Goal: Task Accomplishment & Management: Complete application form

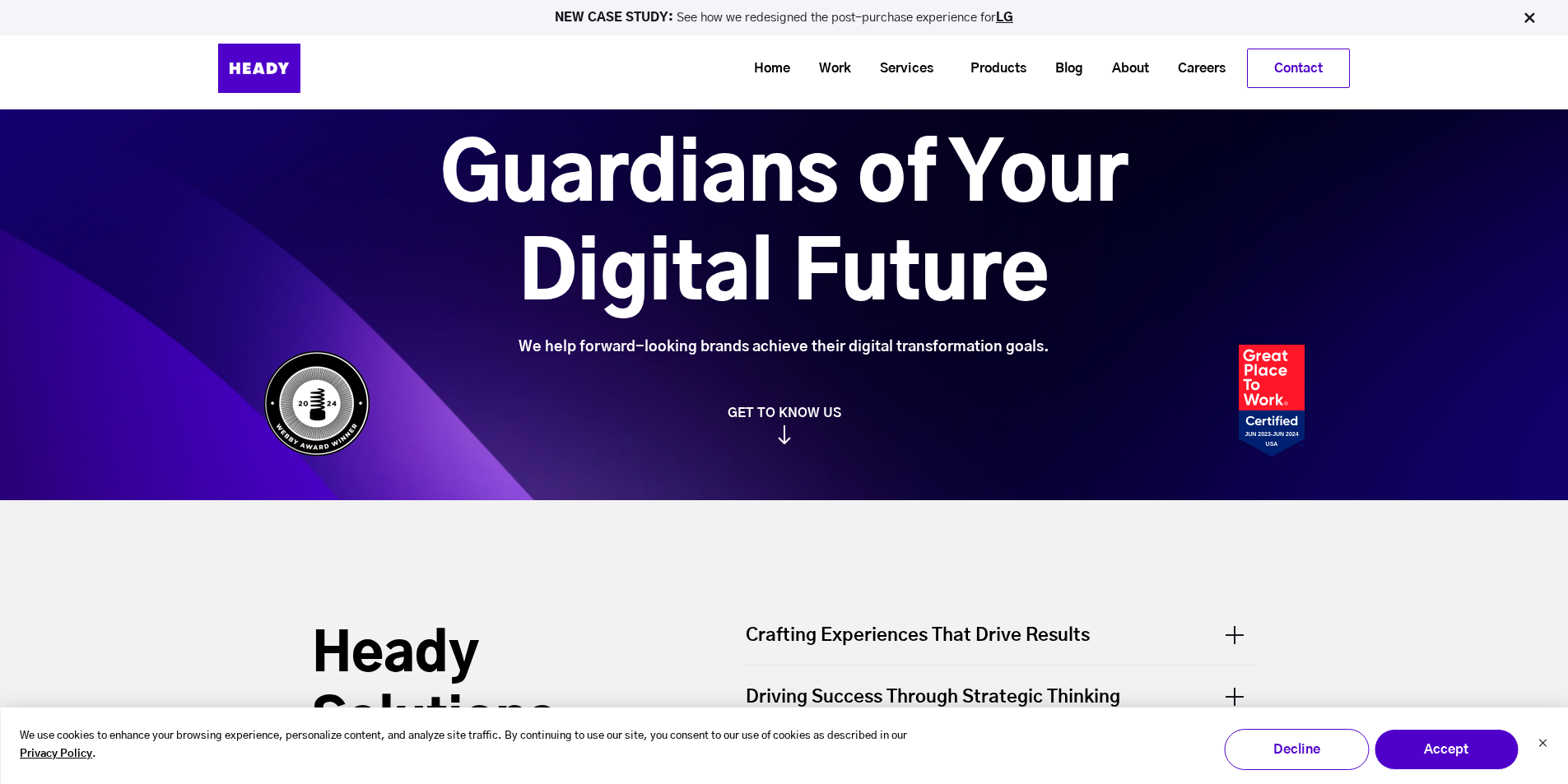
scroll to position [329, 0]
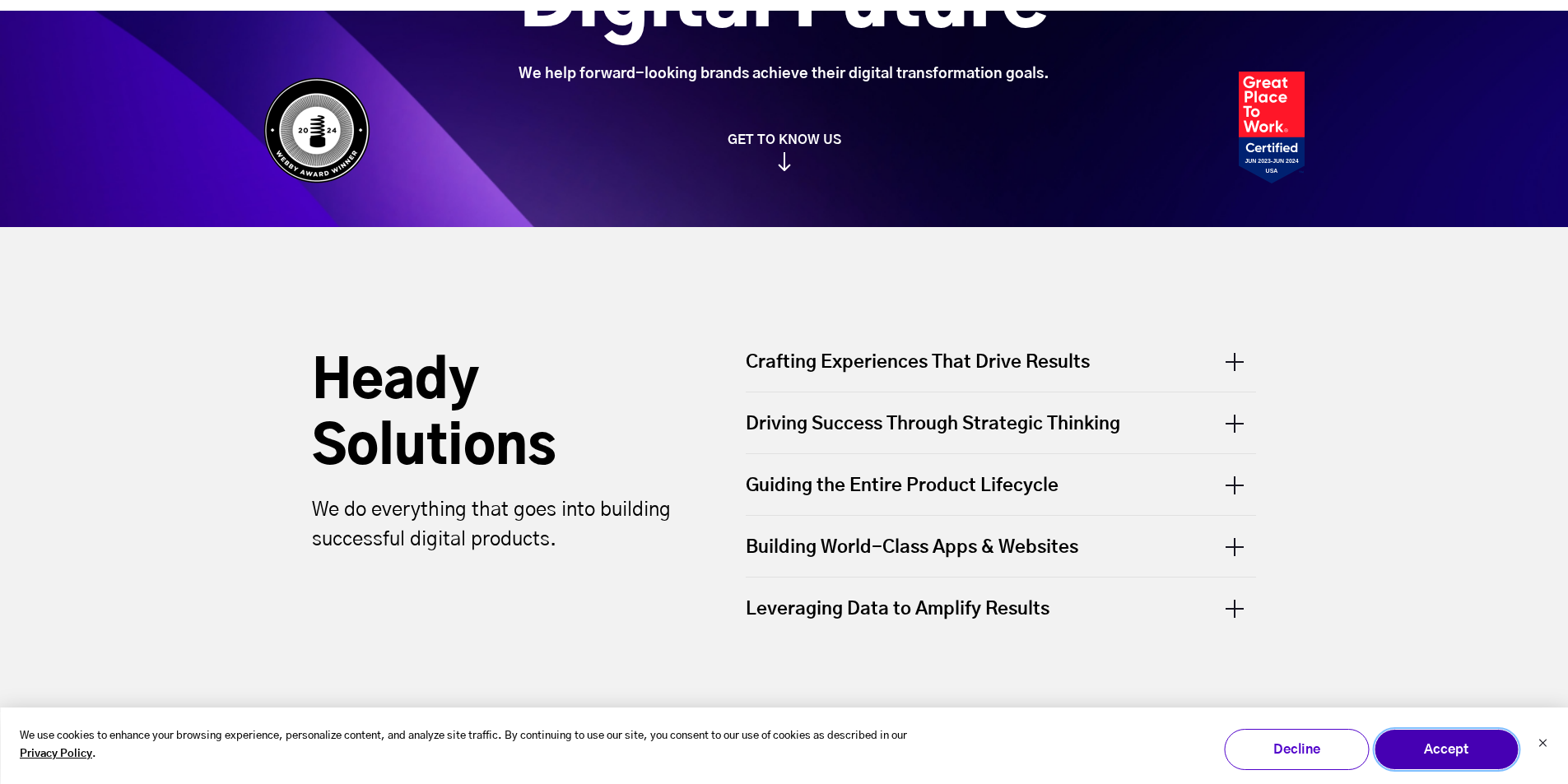
click at [1465, 744] on button "Accept" at bounding box center [1446, 750] width 145 height 41
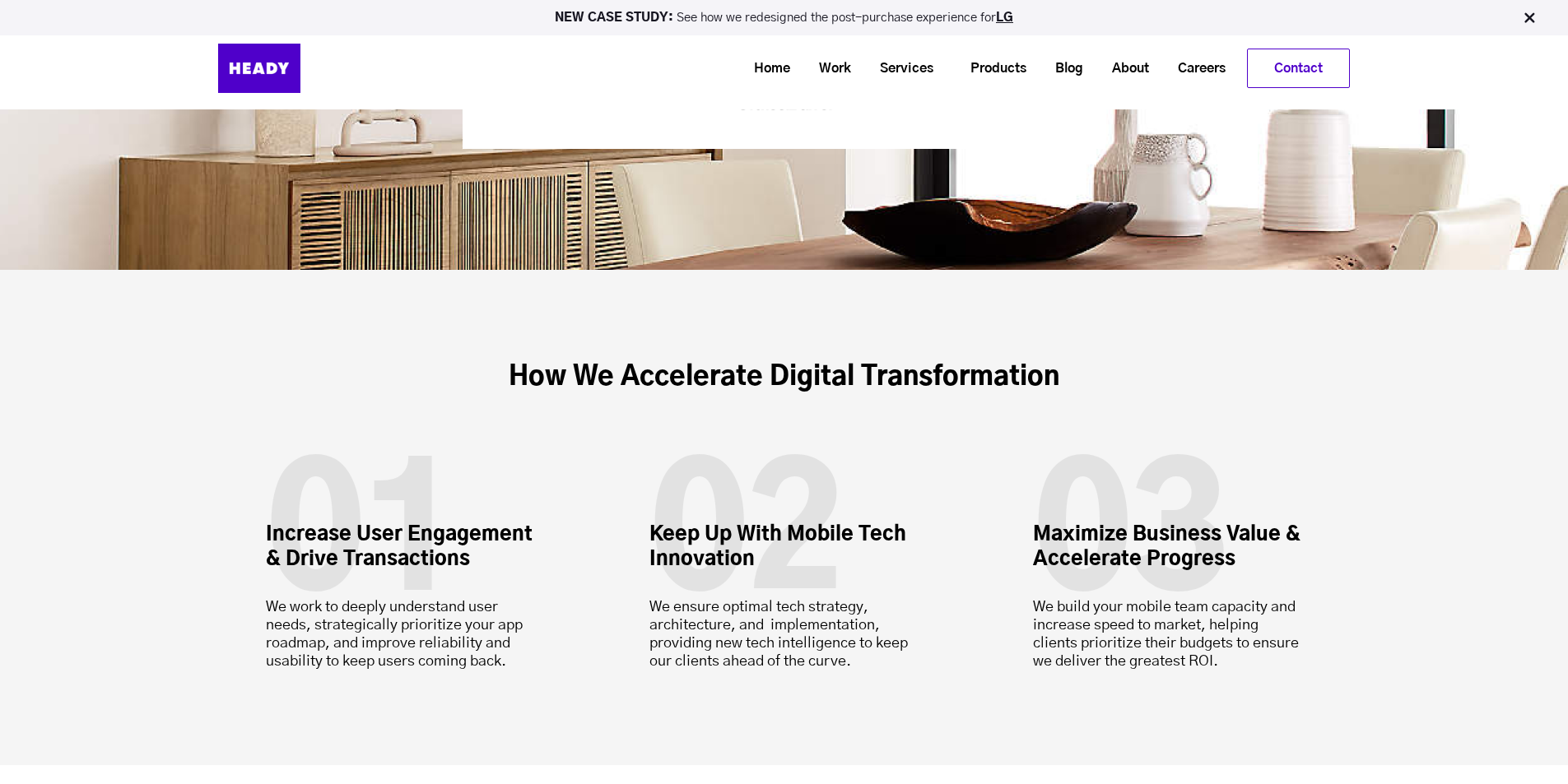
scroll to position [4552, 0]
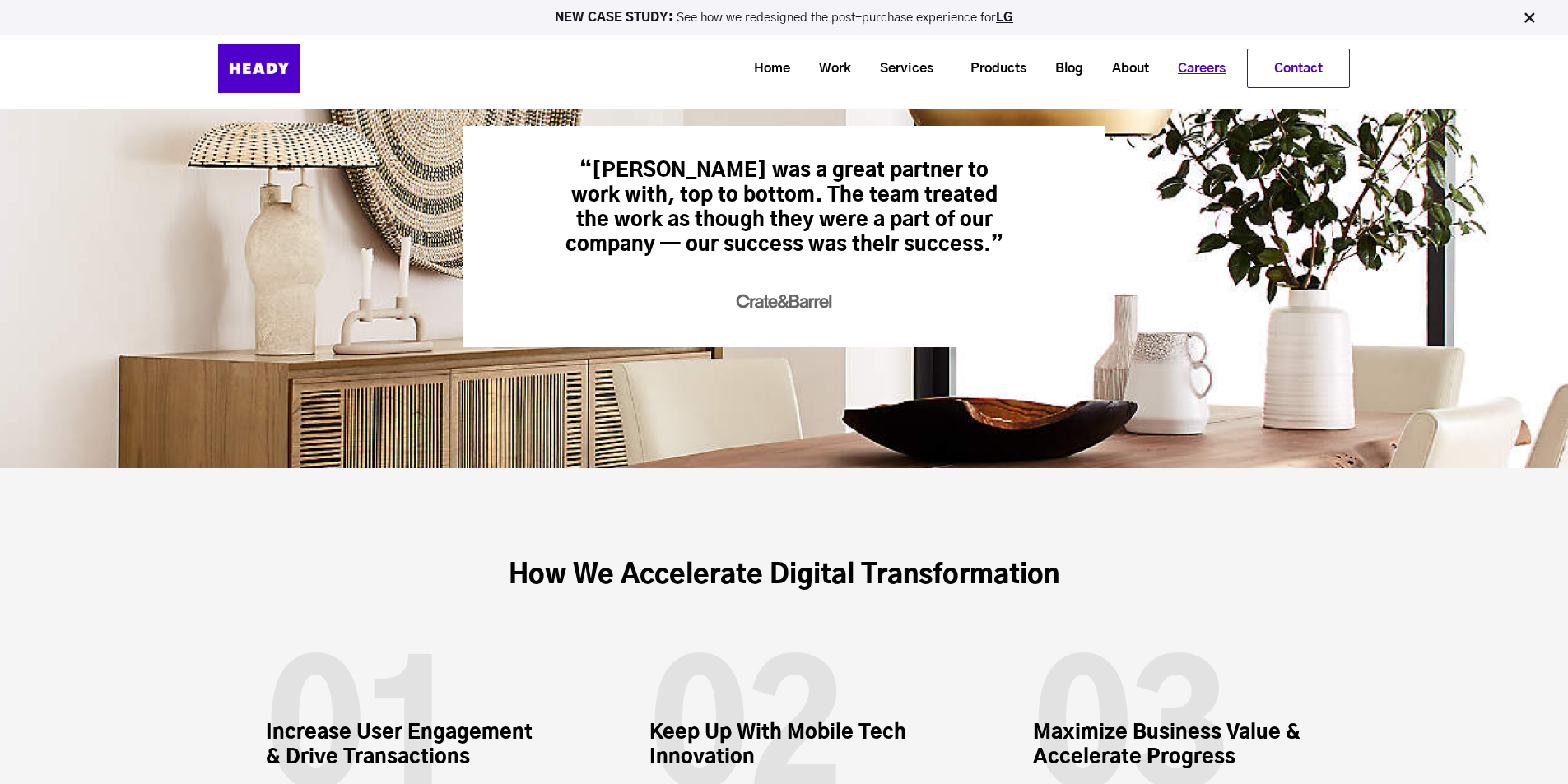
click at [1198, 65] on link "Careers" at bounding box center [1195, 68] width 77 height 30
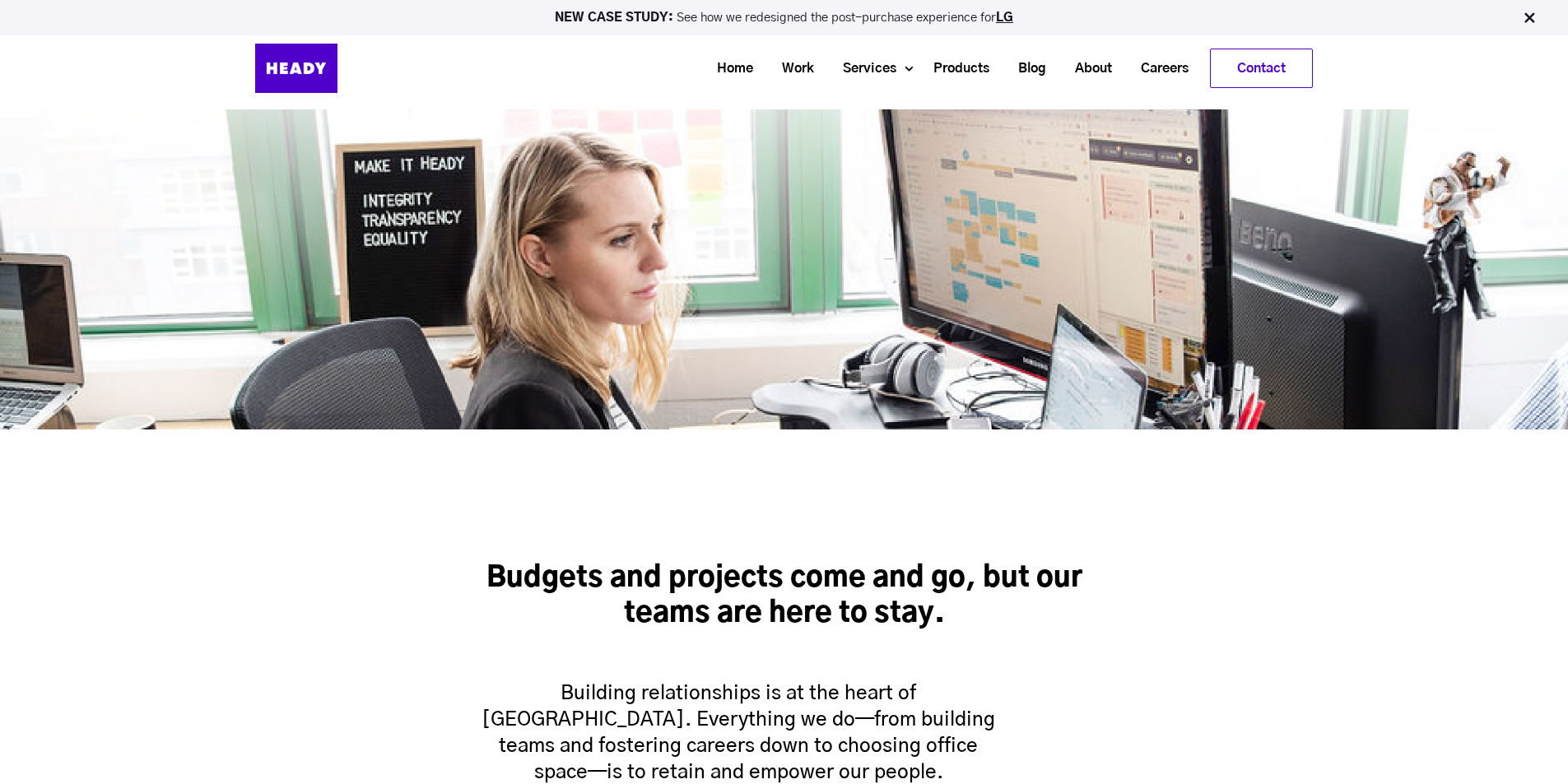
scroll to position [495, 0]
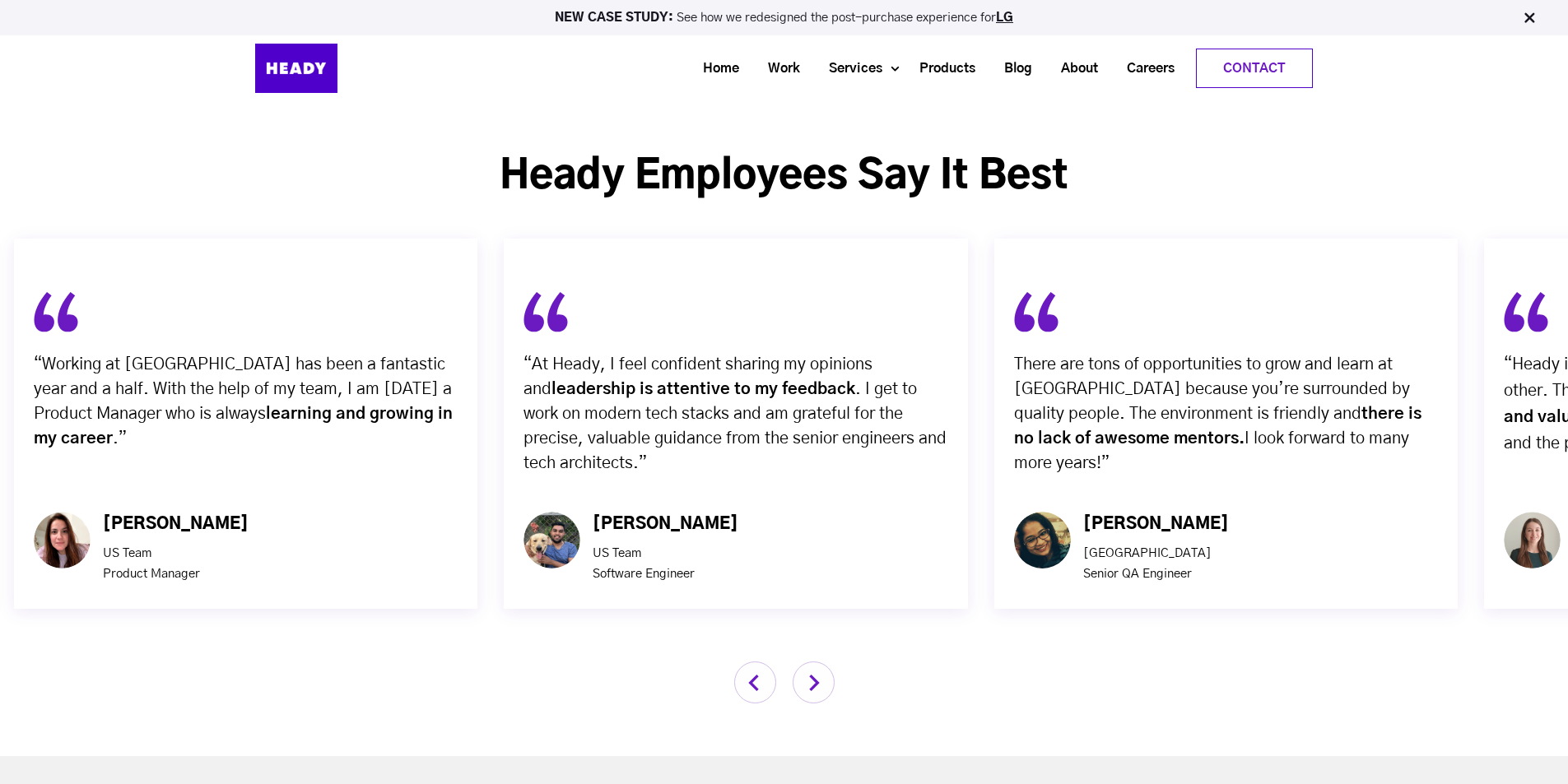
scroll to position [5099, 0]
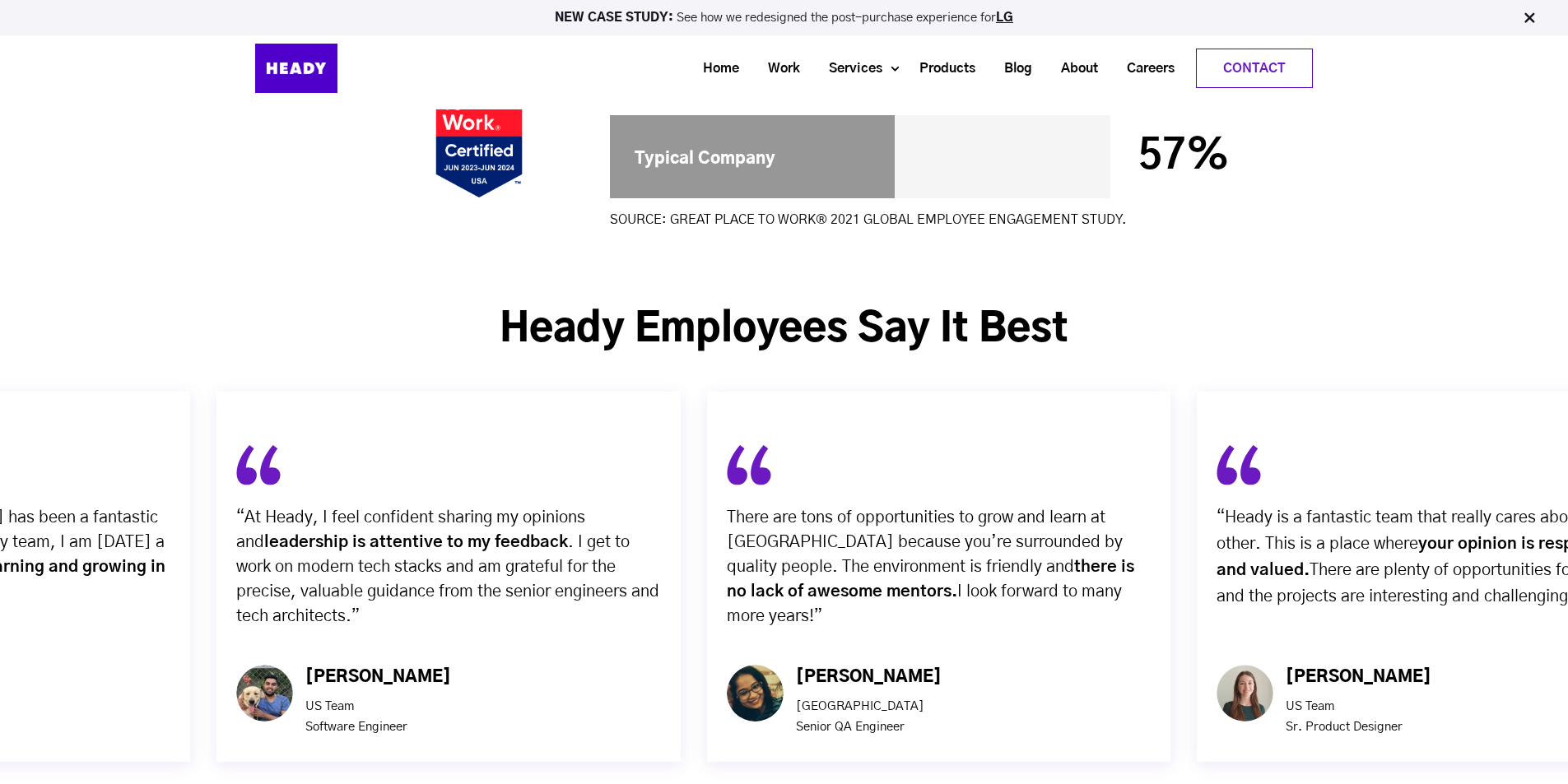
drag, startPoint x: 1470, startPoint y: 508, endPoint x: 1096, endPoint y: 511, distance: 374.0
click at [1184, 511] on div "“Heady is a fantastic team that really cares about each other. This is a place …" at bounding box center [1428, 596] width 490 height 435
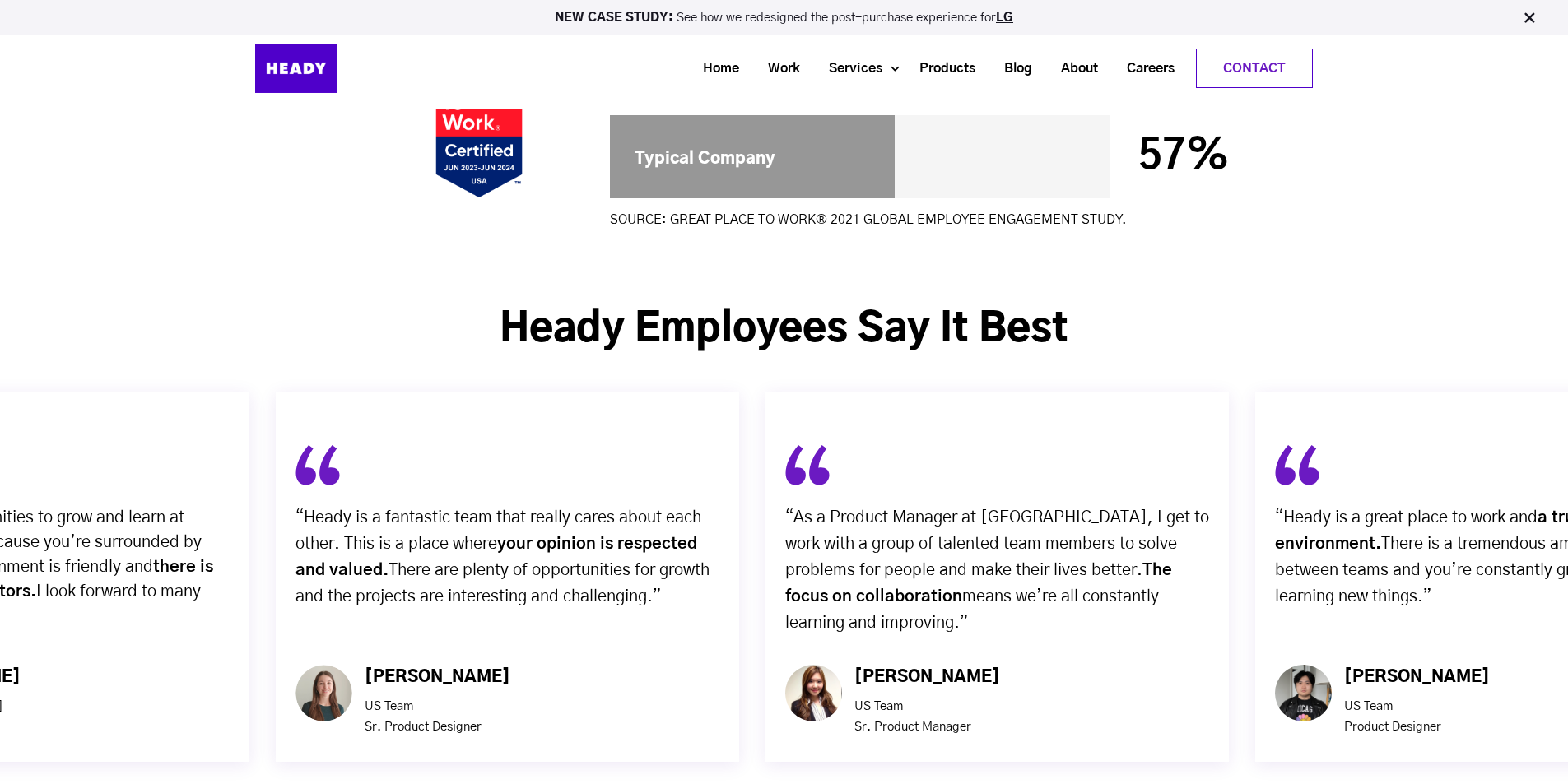
drag, startPoint x: 1332, startPoint y: 511, endPoint x: 609, endPoint y: 487, distance: 723.4
click at [609, 487] on div "“Heady is a fantastic team that really cares about each other. This is a place …" at bounding box center [508, 576] width 464 height 370
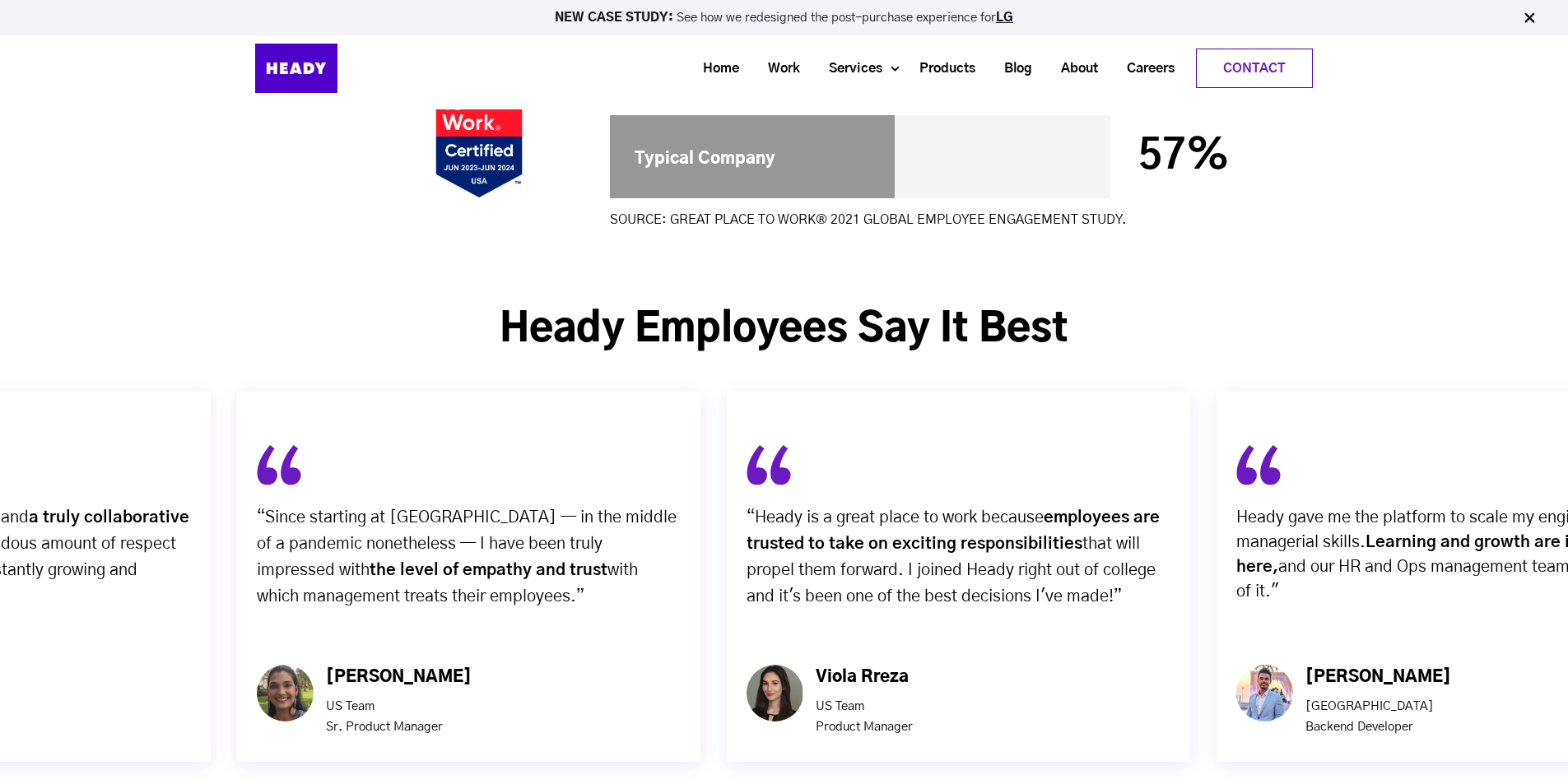
drag, startPoint x: 1246, startPoint y: 485, endPoint x: 0, endPoint y: 553, distance: 1247.9
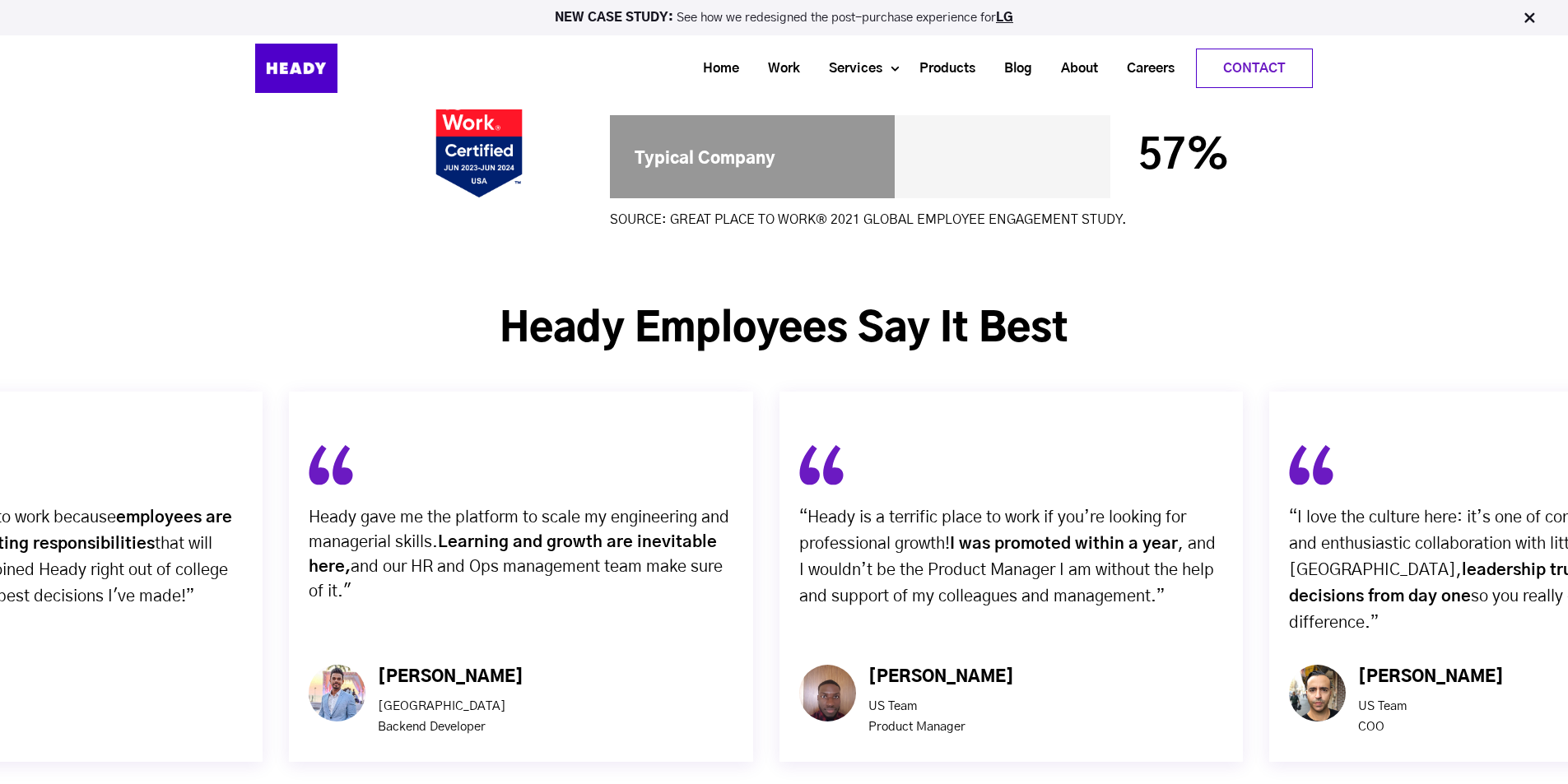
drag, startPoint x: 1322, startPoint y: 547, endPoint x: 599, endPoint y: 549, distance: 723.0
click at [603, 552] on div "Heady gave me the platform to scale my engineering and managerial skills. Learn…" at bounding box center [521, 576] width 464 height 370
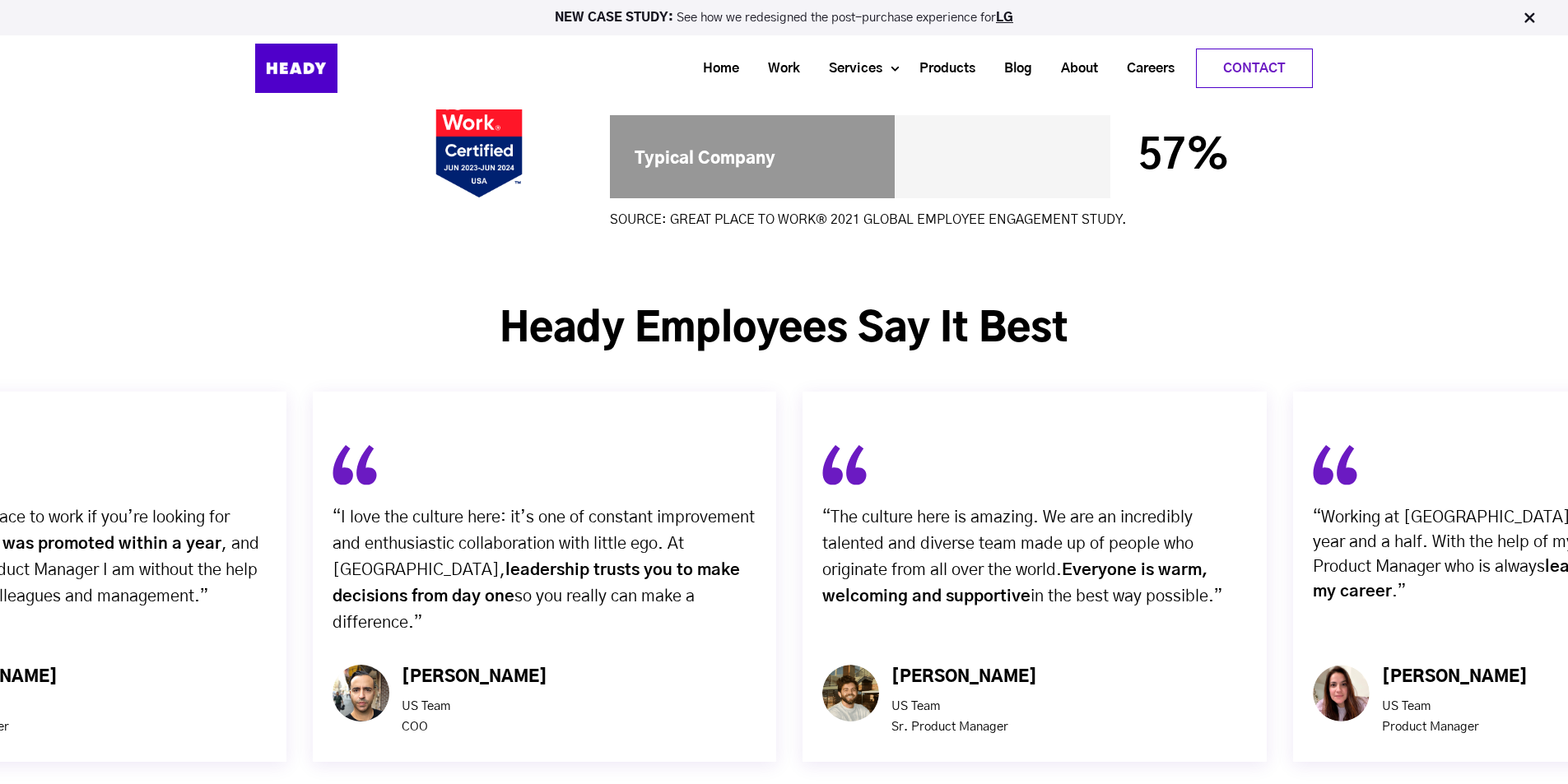
drag, startPoint x: 1304, startPoint y: 540, endPoint x: 624, endPoint y: 547, distance: 680.0
click at [624, 547] on div "“I love the culture here: it’s one of constant improvement and enthusiastic col…" at bounding box center [545, 576] width 464 height 370
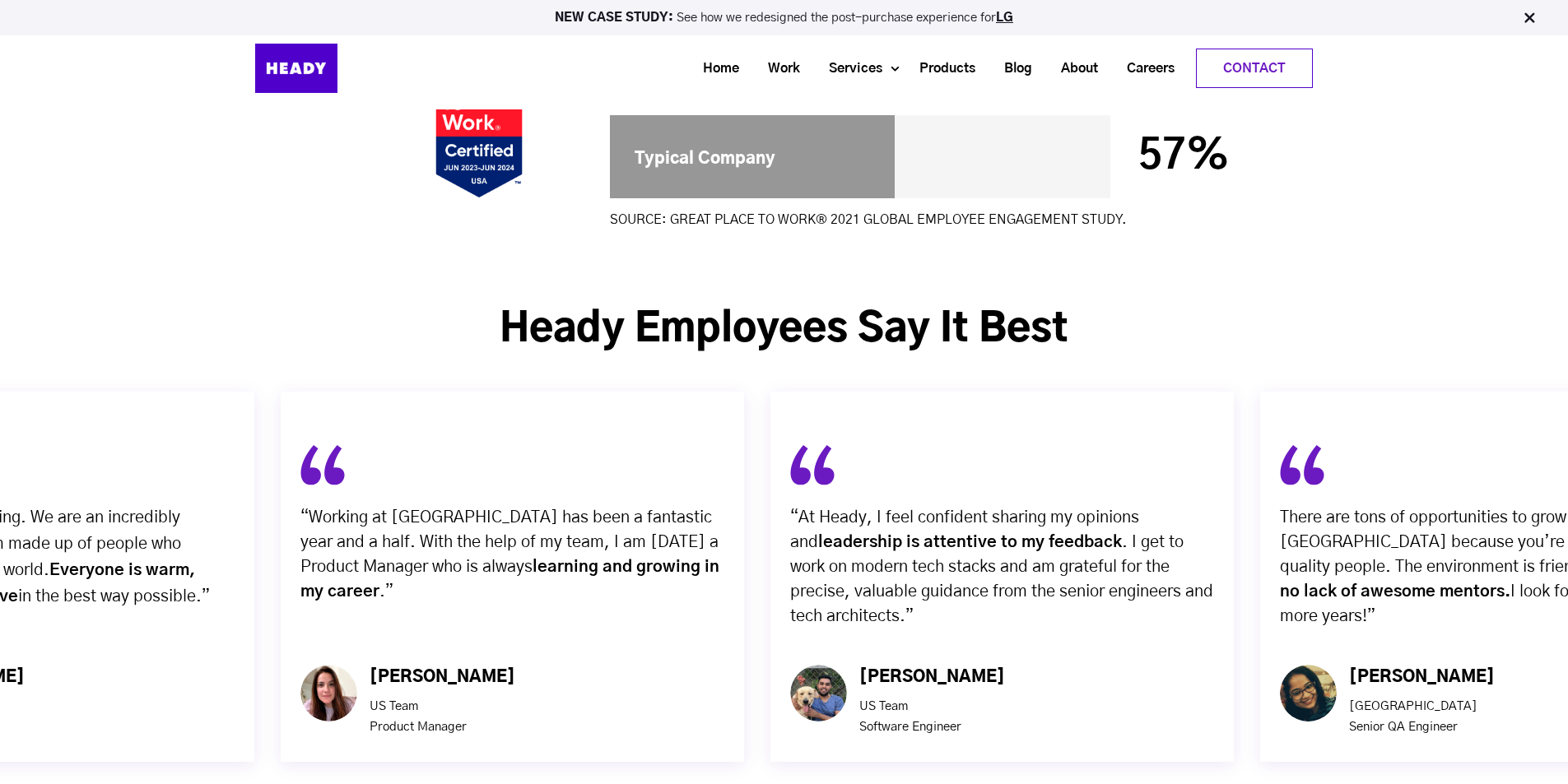
drag, startPoint x: 1321, startPoint y: 518, endPoint x: 578, endPoint y: 524, distance: 743.0
click at [578, 524] on div "“Working at Heady has been a fantastic year and a half. With the help of my tea…" at bounding box center [513, 576] width 464 height 370
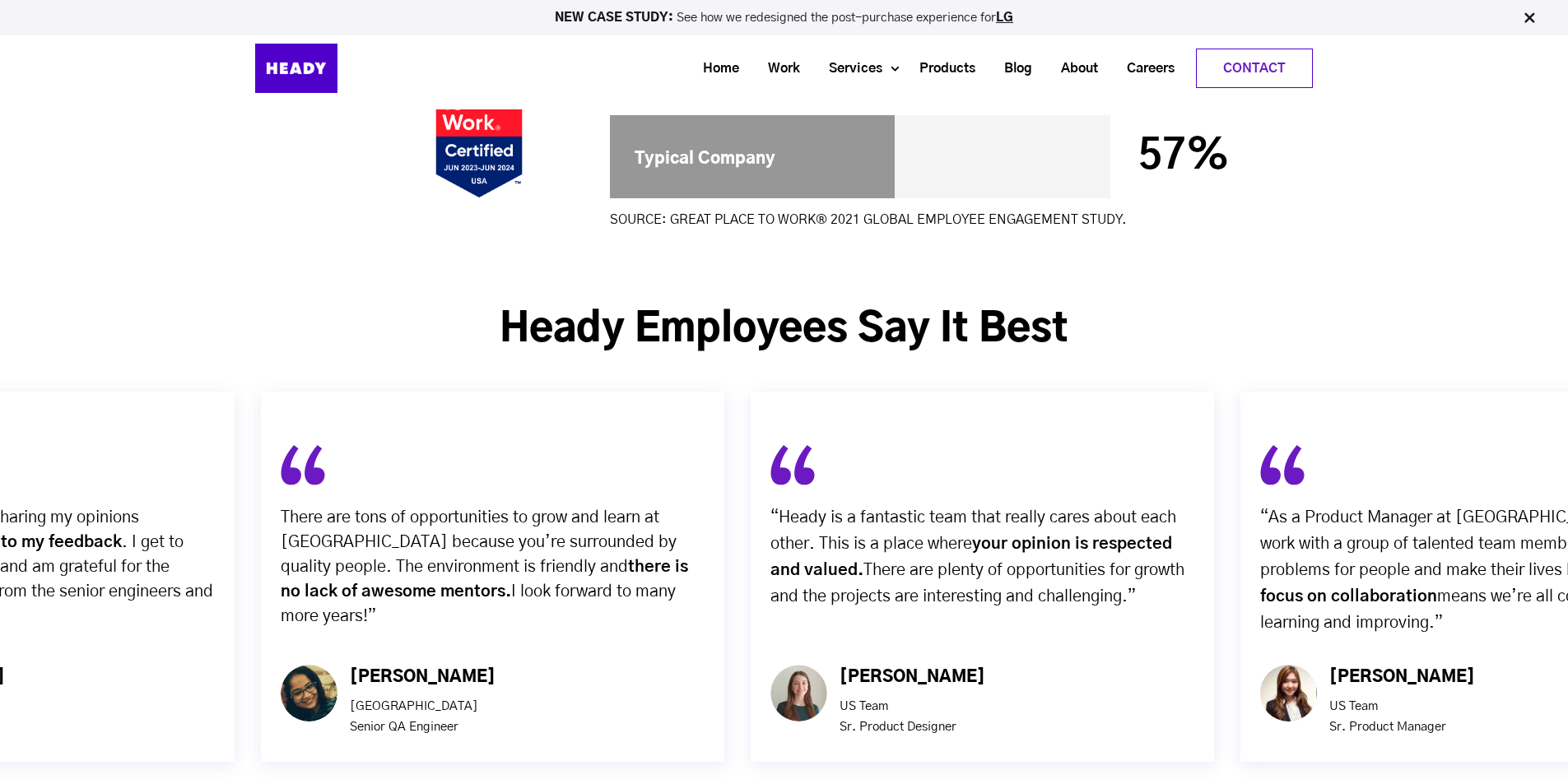
drag, startPoint x: 1327, startPoint y: 519, endPoint x: 594, endPoint y: 536, distance: 733.2
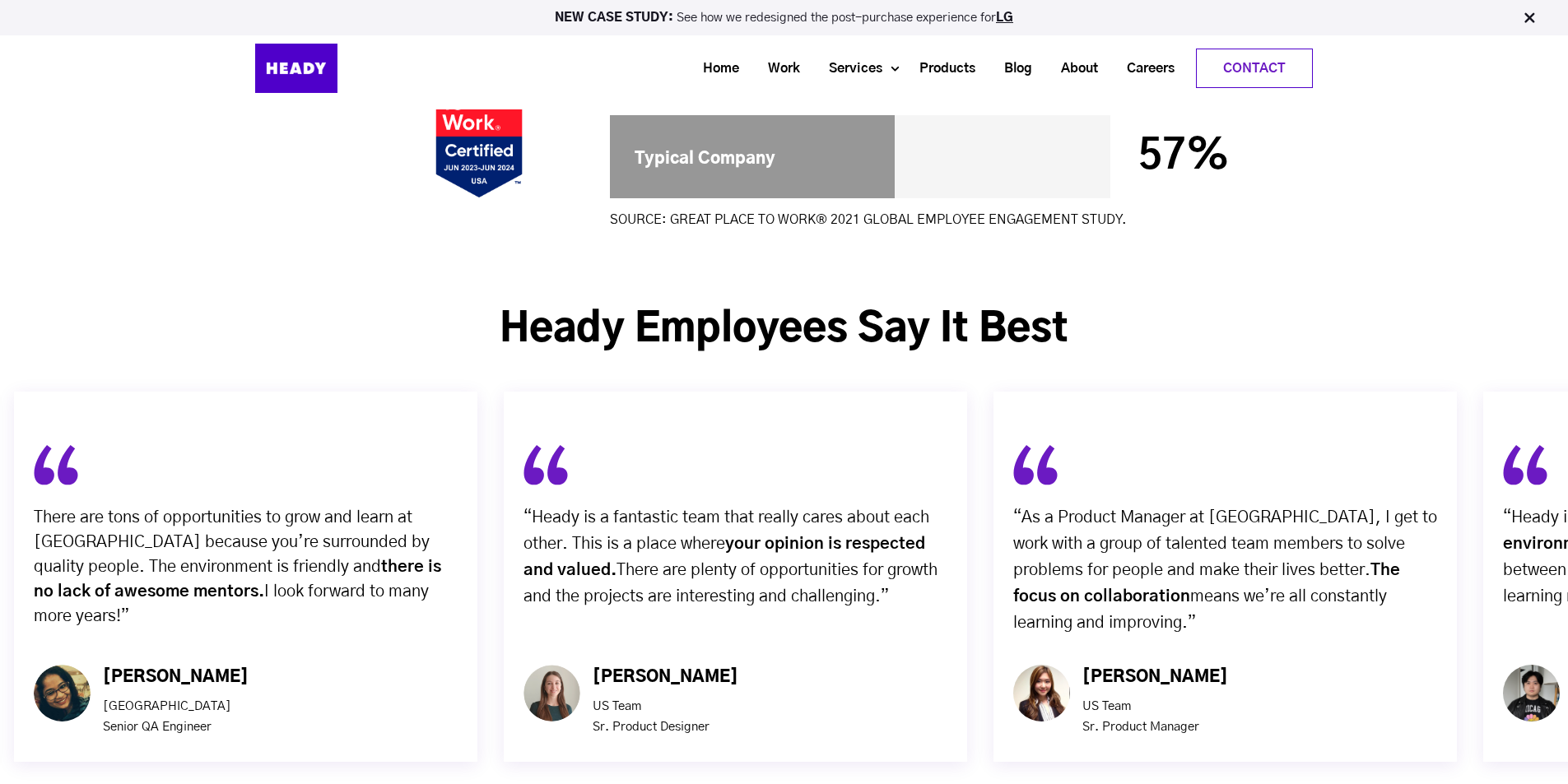
drag, startPoint x: 962, startPoint y: 517, endPoint x: 317, endPoint y: 488, distance: 645.7
click at [503, 492] on div "“Heady is a fantastic team that really cares about each other. This is a place …" at bounding box center [735, 576] width 464 height 370
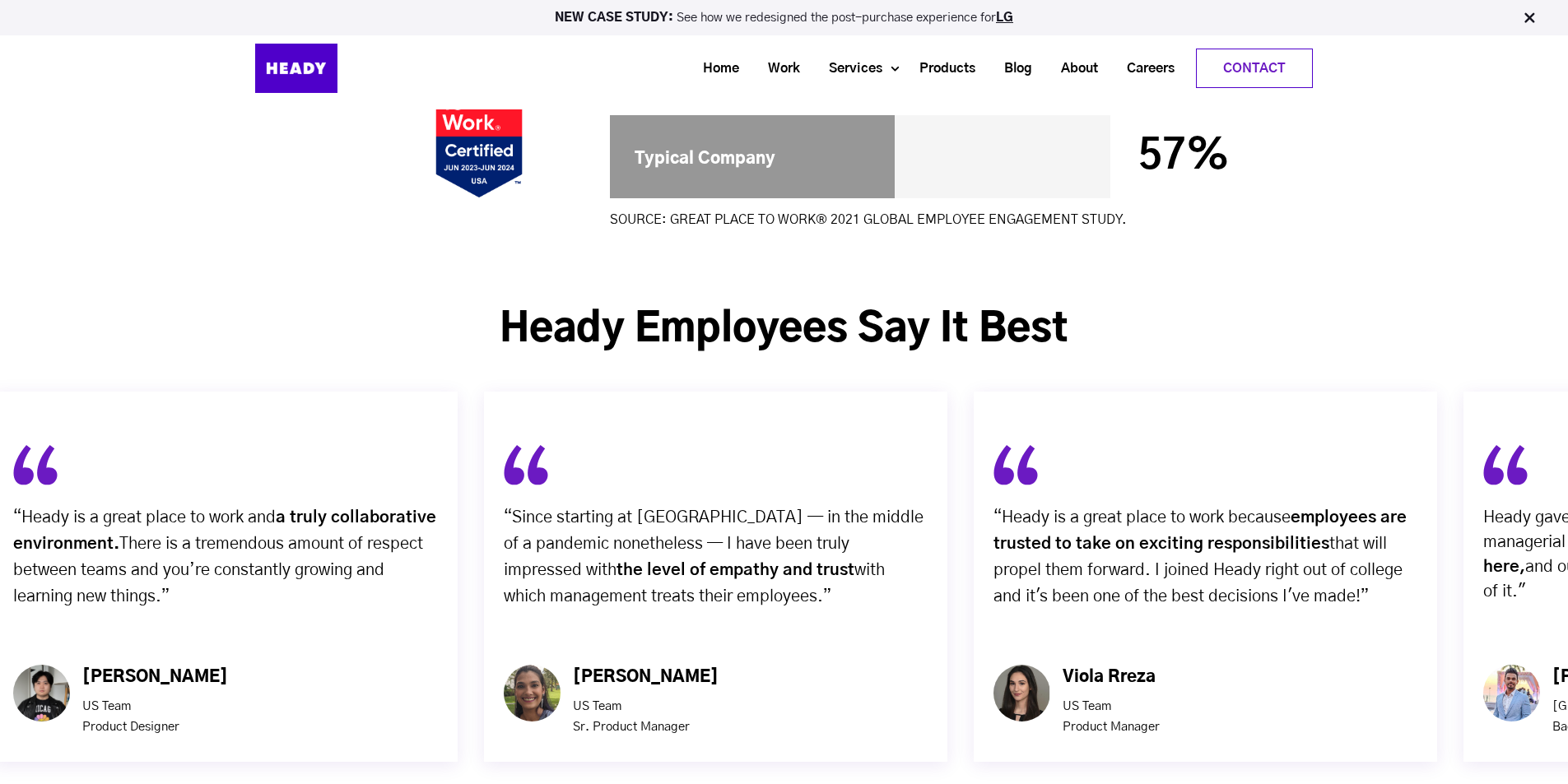
drag, startPoint x: 817, startPoint y: 482, endPoint x: 149, endPoint y: 396, distance: 673.5
click at [160, 445] on div "“Heady is a great place to work and a truly collaborative environment. There is…" at bounding box center [225, 527] width 424 height 166
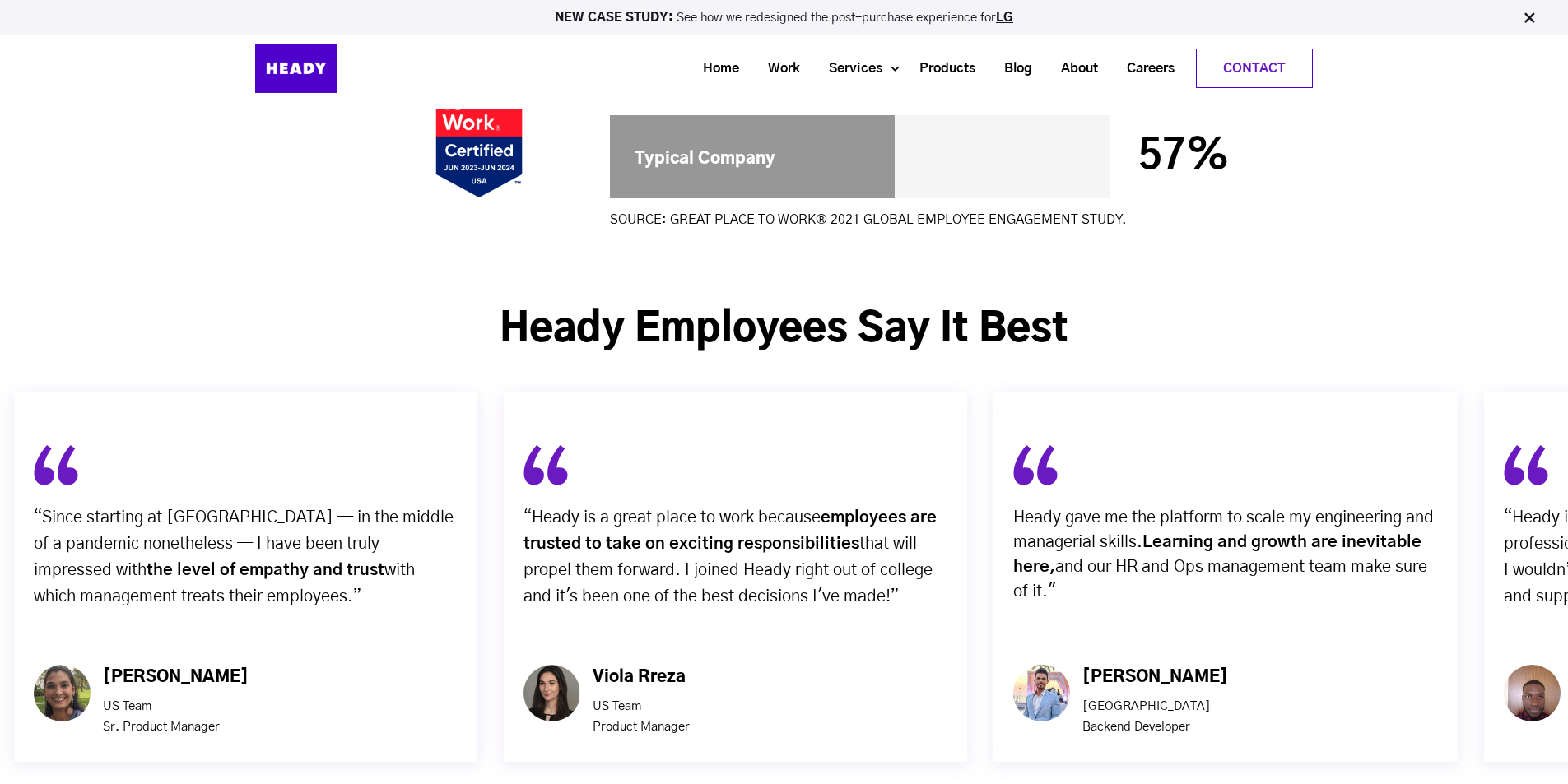
drag, startPoint x: 788, startPoint y: 438, endPoint x: 314, endPoint y: 381, distance: 477.4
click at [523, 445] on div "“Heady is a great place to work because employees are trusted to take on exciti…" at bounding box center [735, 527] width 424 height 166
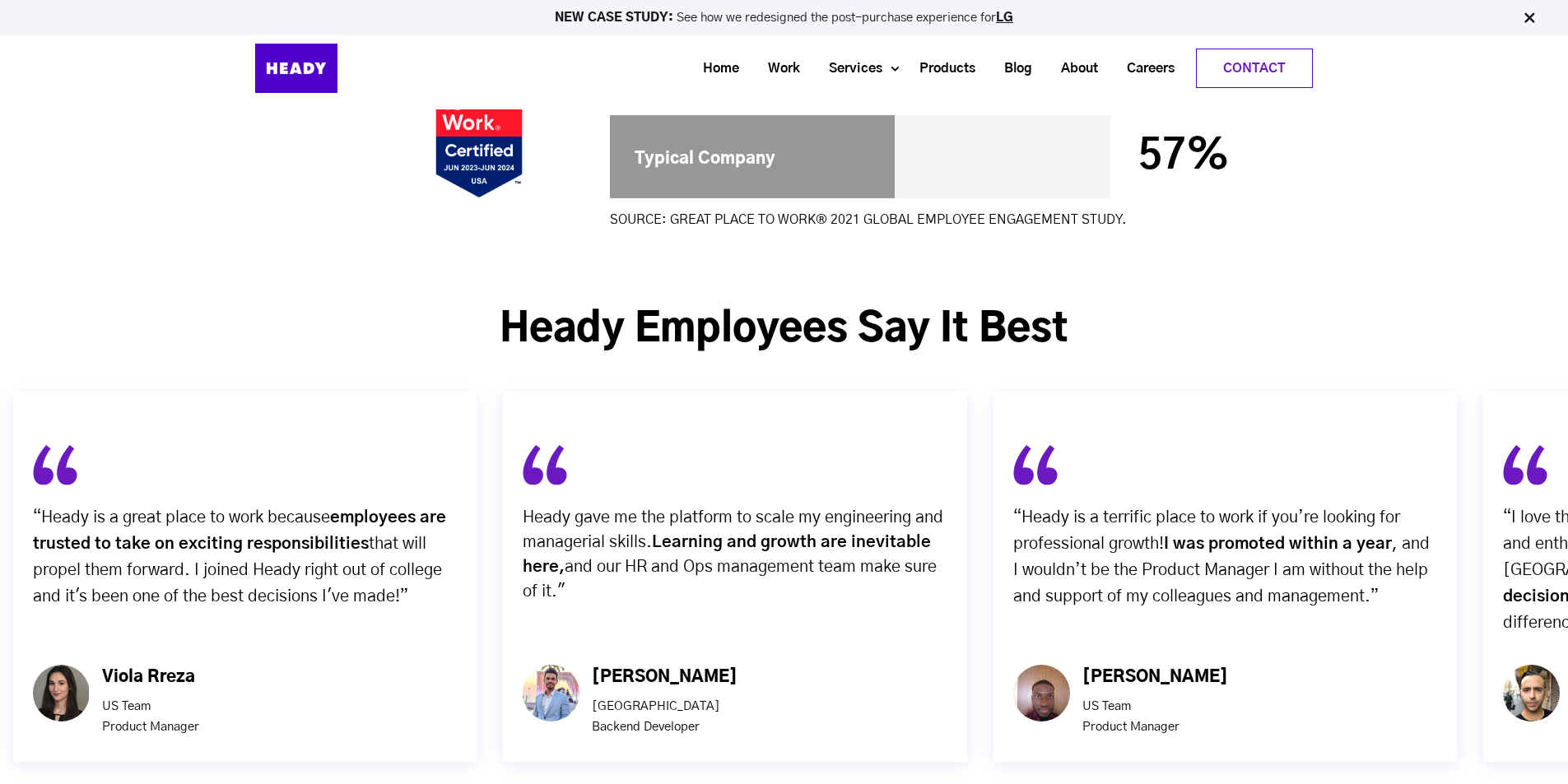
click at [522, 445] on div "Heady gave me the platform to scale my engineering and managerial skills. Learn…" at bounding box center [734, 524] width 424 height 159
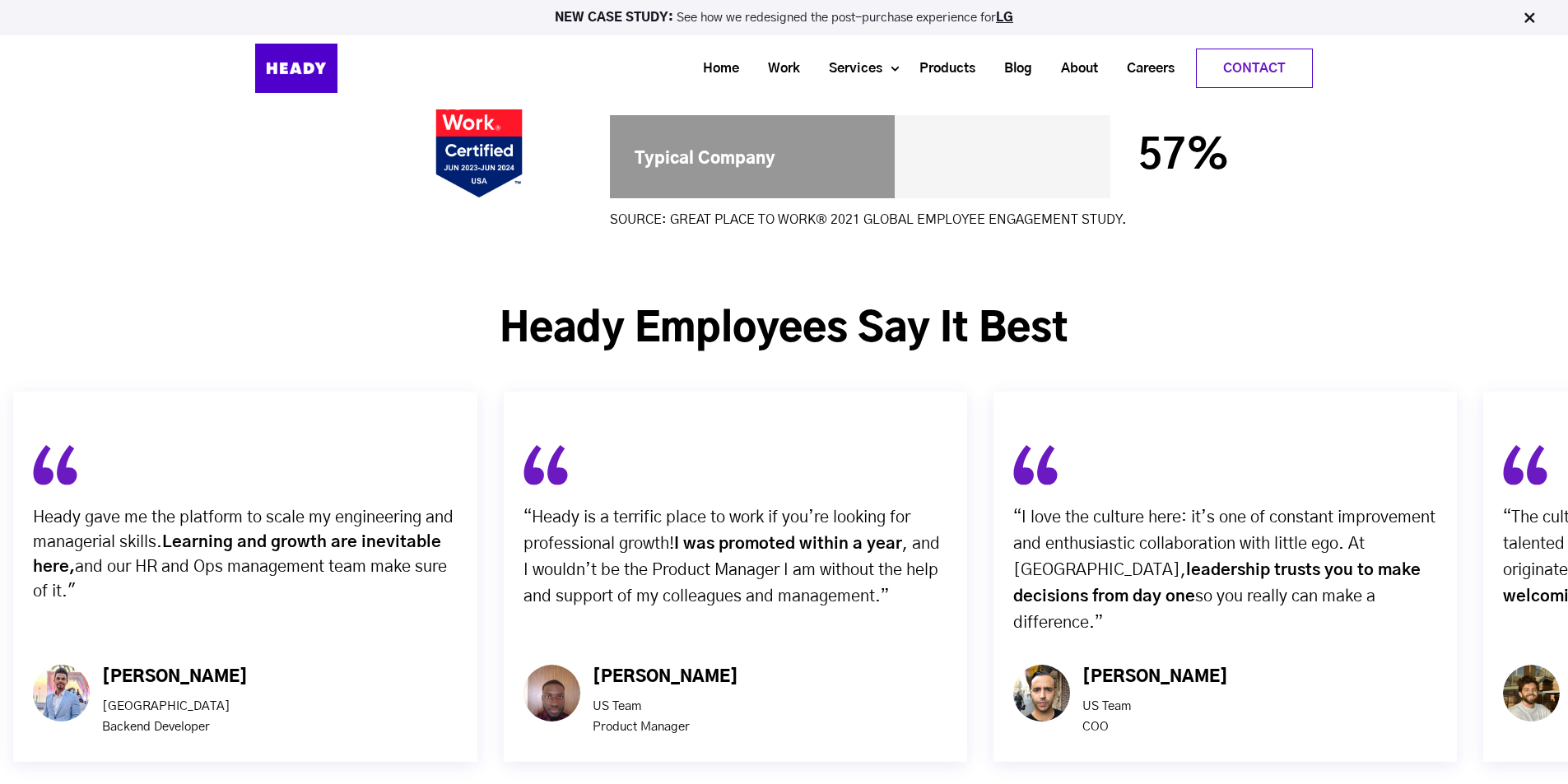
drag, startPoint x: 516, startPoint y: 369, endPoint x: 493, endPoint y: 364, distance: 23.5
click at [503, 379] on div "“Heady is a terrific place to work if you’re looking for professional growth! I…" at bounding box center [735, 596] width 490 height 435
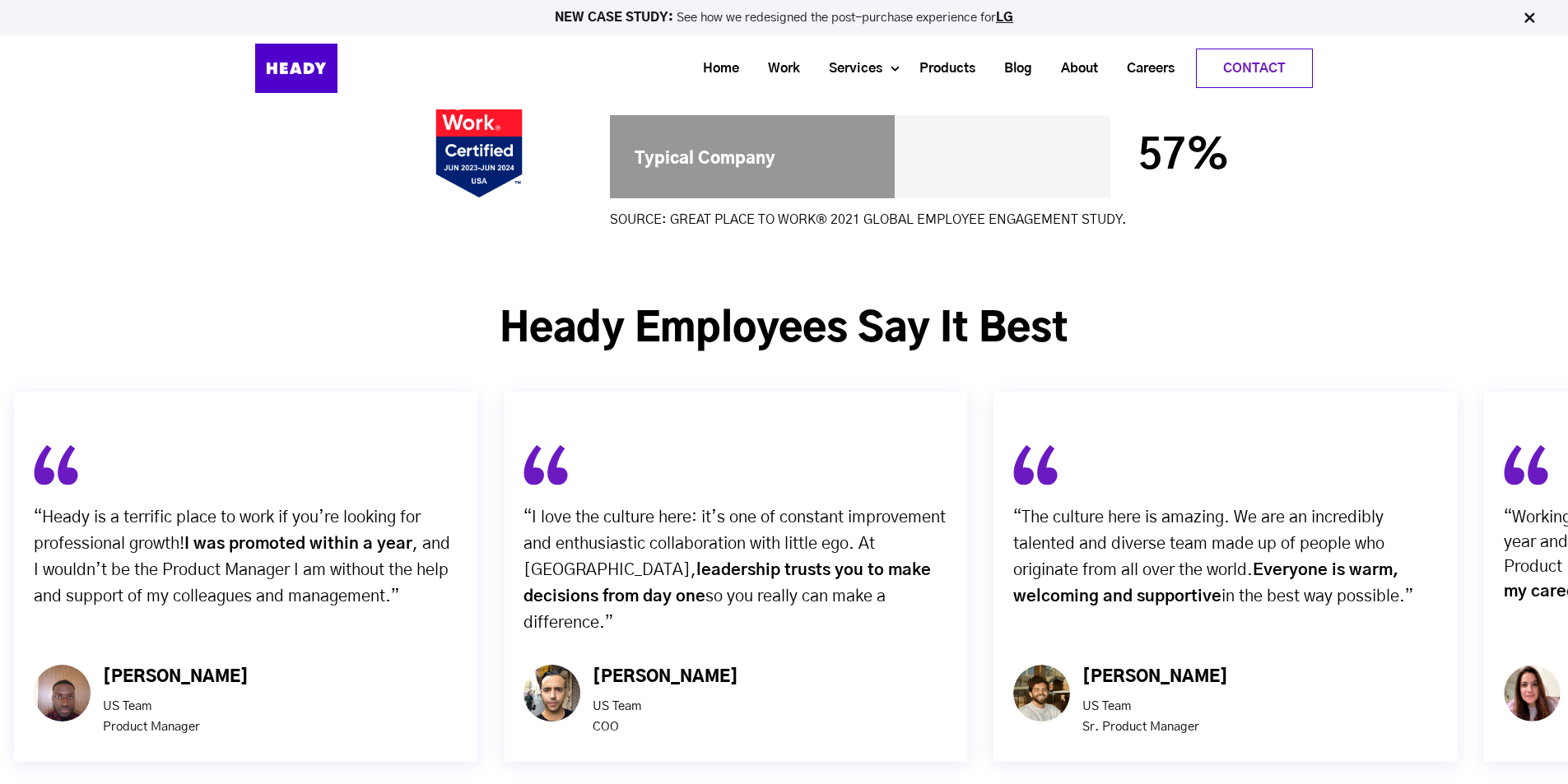
drag, startPoint x: 914, startPoint y: 417, endPoint x: 493, endPoint y: 389, distance: 421.9
click at [503, 391] on div "“I love the culture here: it’s one of constant improvement and enthusiastic col…" at bounding box center [735, 576] width 464 height 370
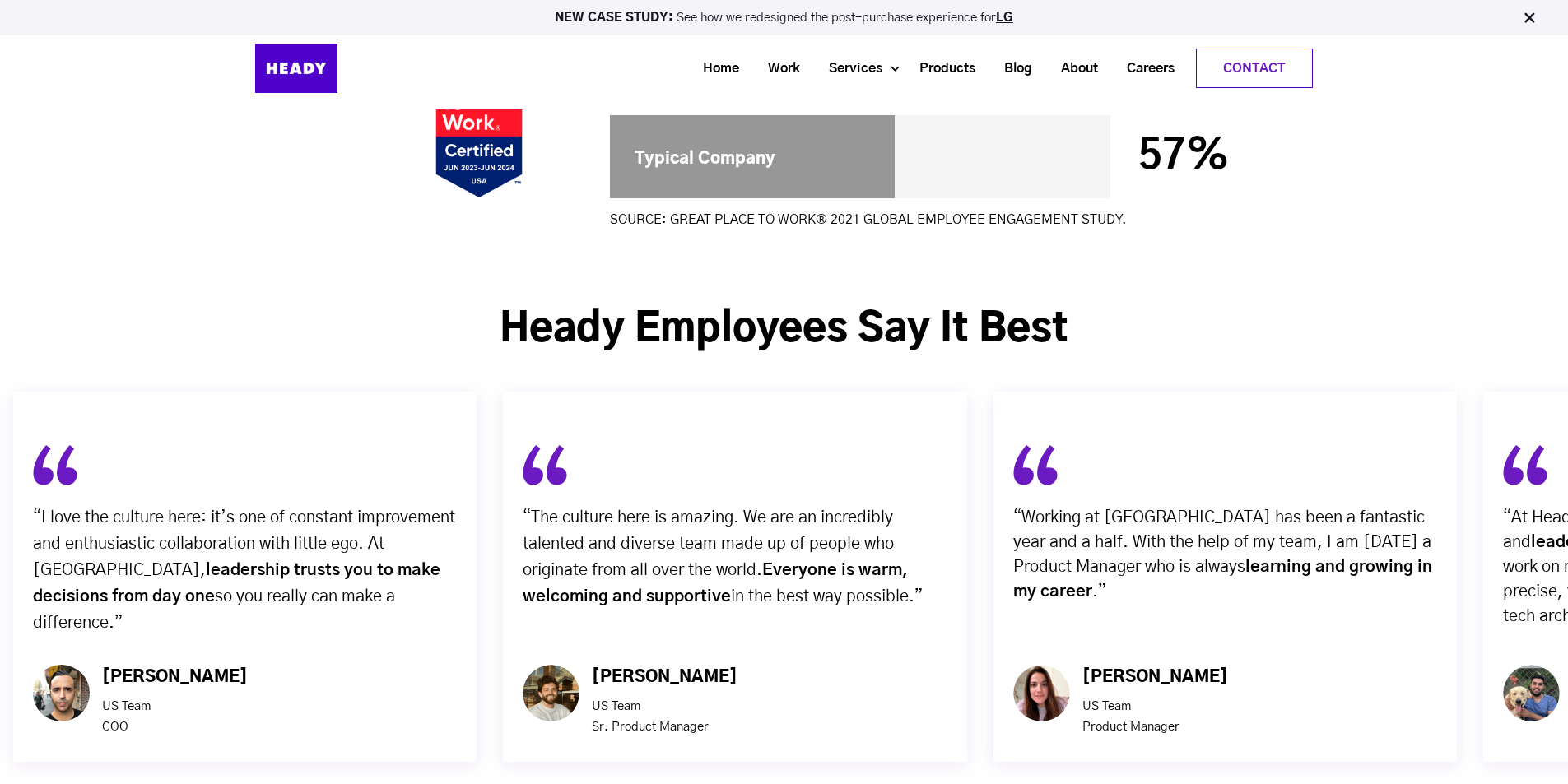
drag, startPoint x: 910, startPoint y: 433, endPoint x: 443, endPoint y: 397, distance: 468.4
click at [522, 445] on div "“The culture here is amazing. We are an incredibly talented and diverse team ma…" at bounding box center [734, 527] width 424 height 166
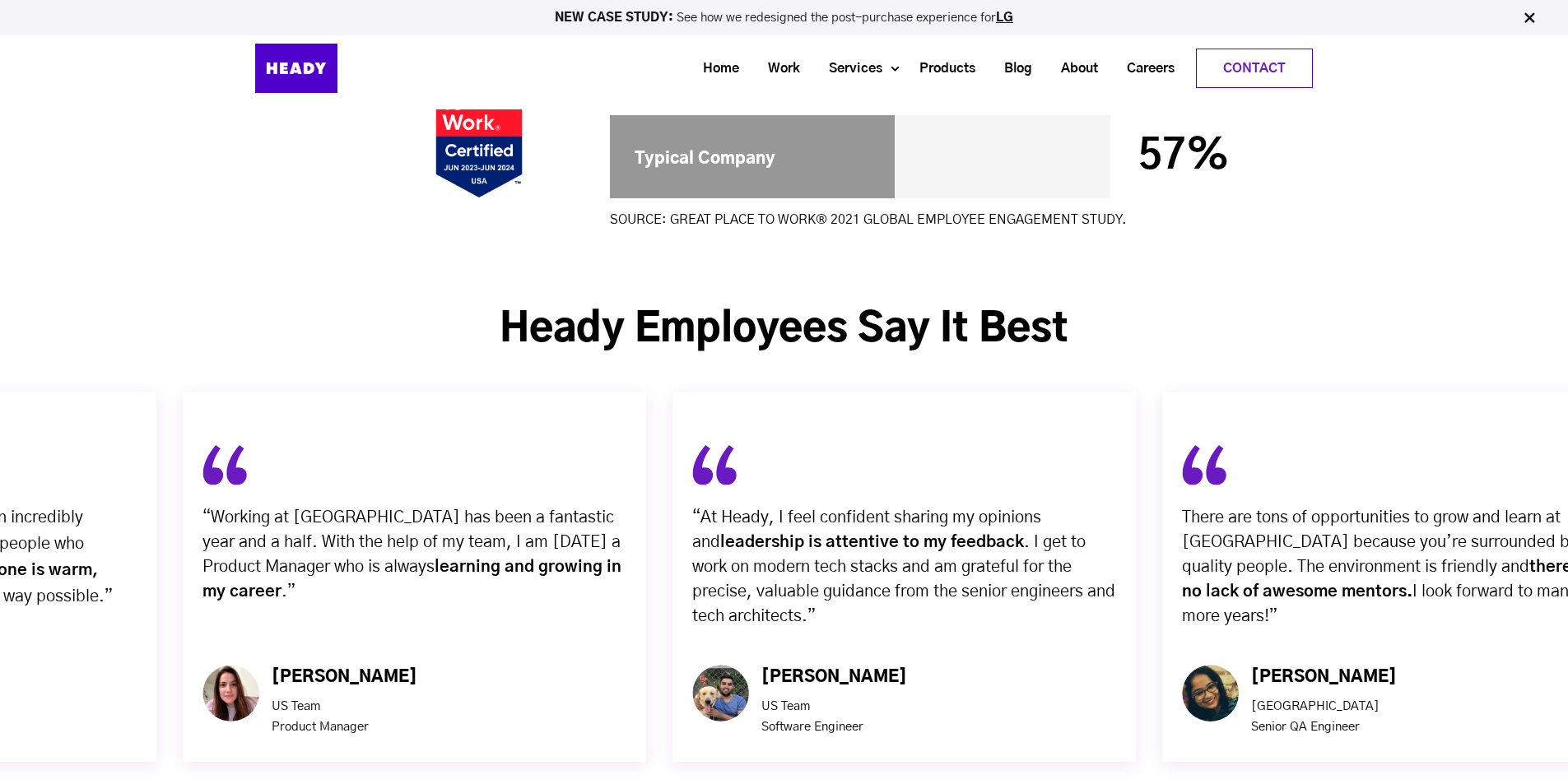
drag, startPoint x: 624, startPoint y: 427, endPoint x: 484, endPoint y: 406, distance: 141.6
click at [497, 505] on p "“Working at Heady has been a fantastic year and a half. With the help of my tea…" at bounding box center [415, 554] width 424 height 99
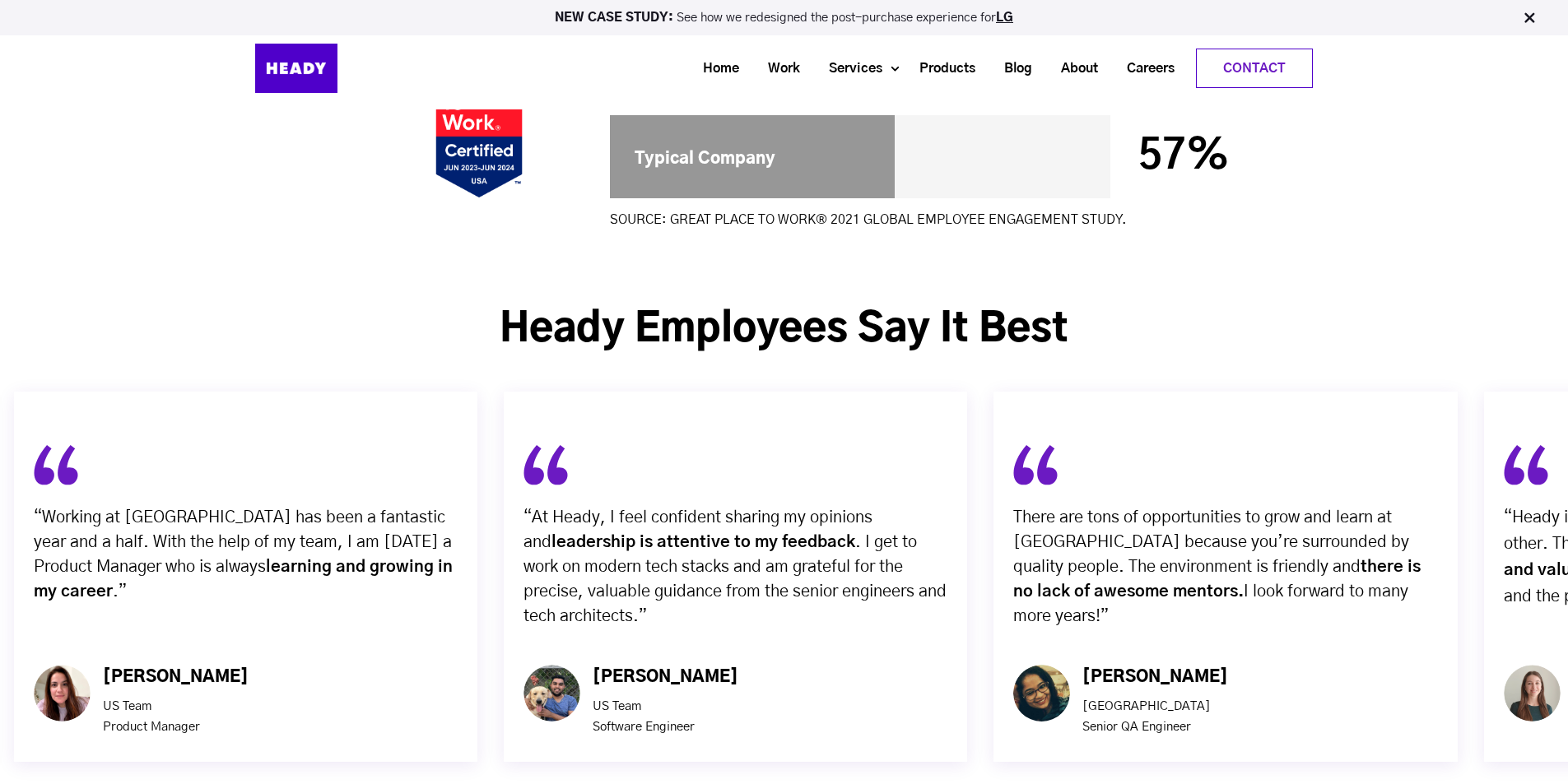
drag, startPoint x: 468, startPoint y: 411, endPoint x: 391, endPoint y: 397, distance: 78.3
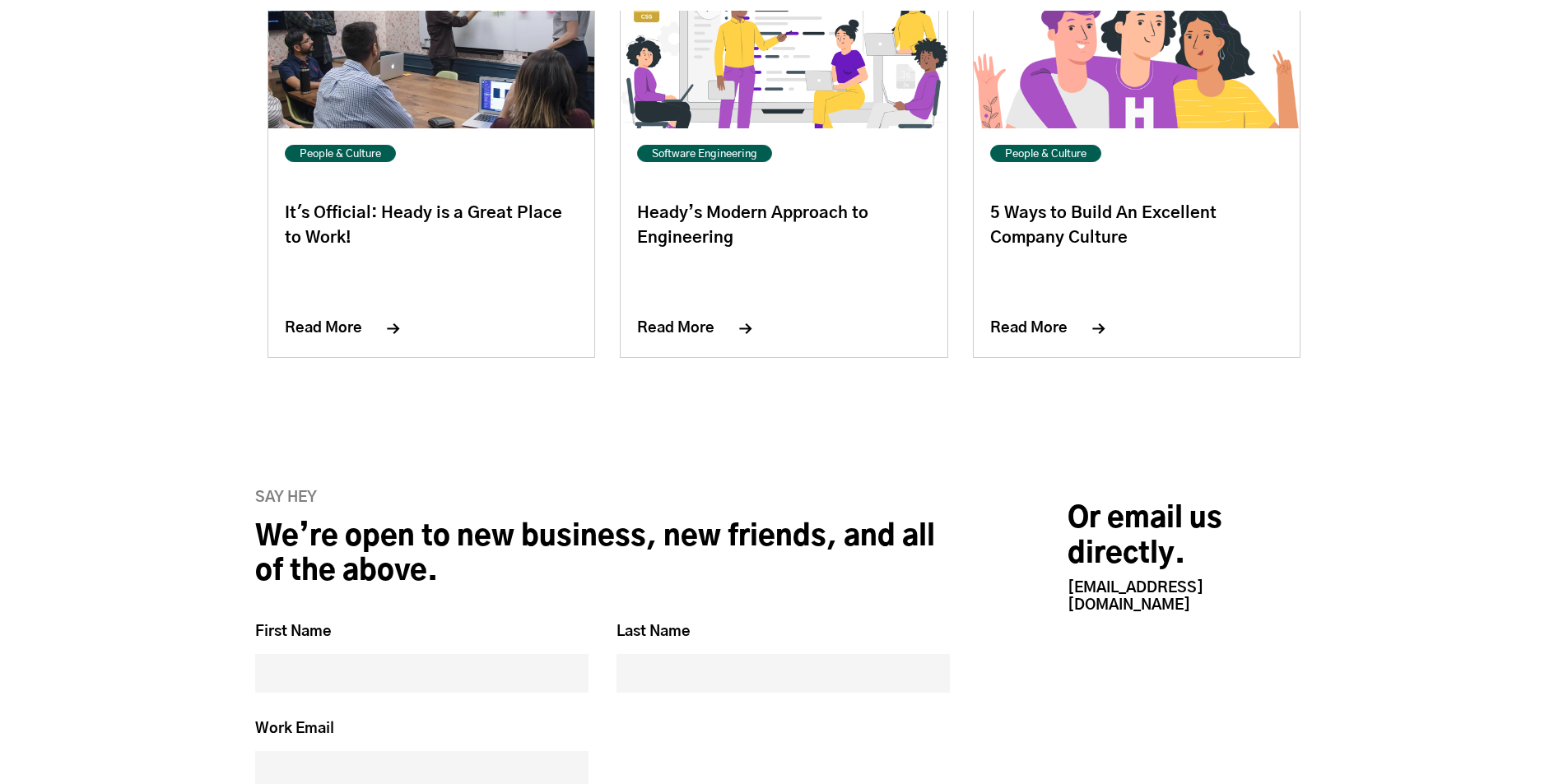
scroll to position [6745, 0]
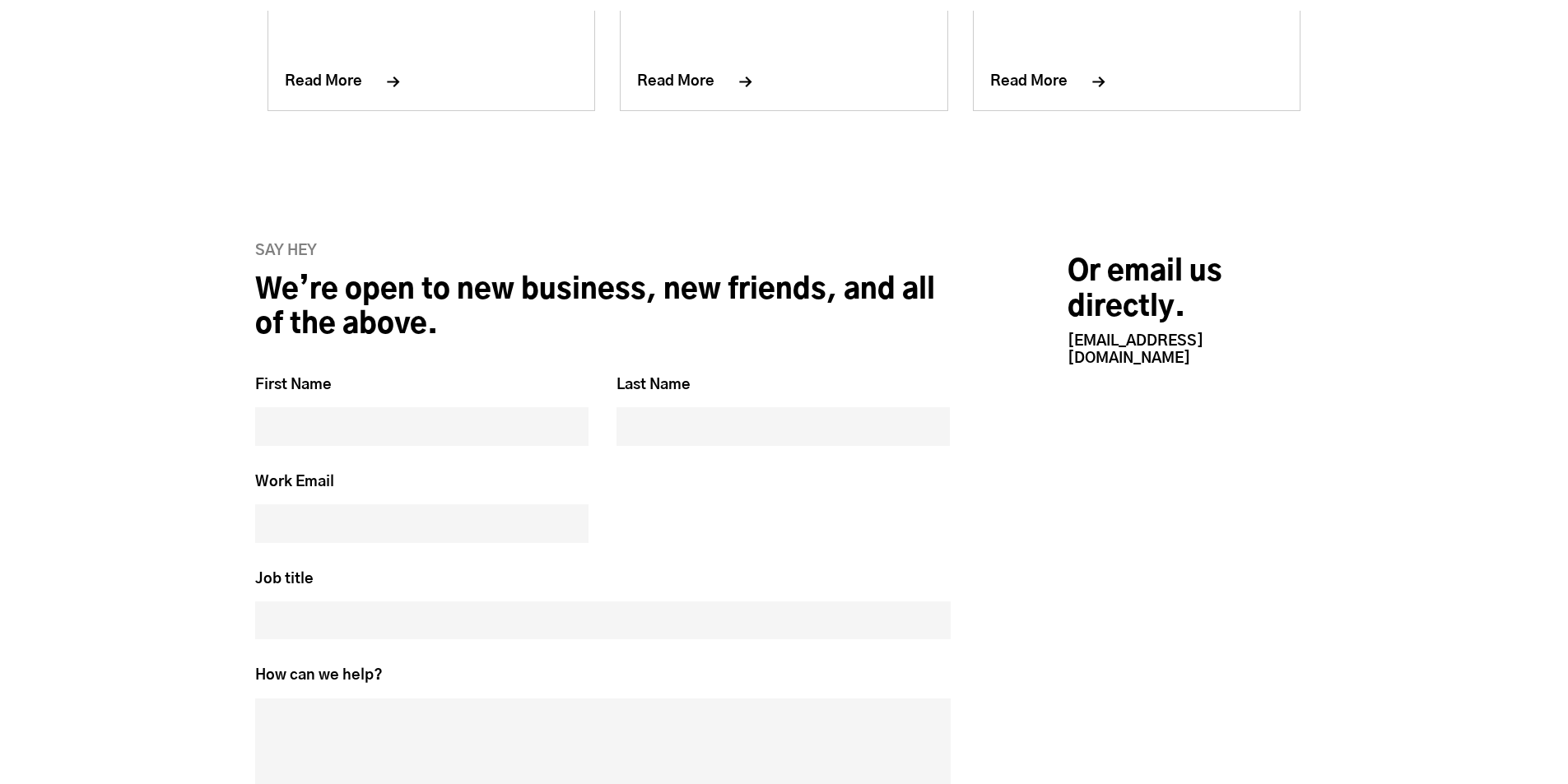
click at [376, 408] on input "First Name *" at bounding box center [422, 426] width 334 height 38
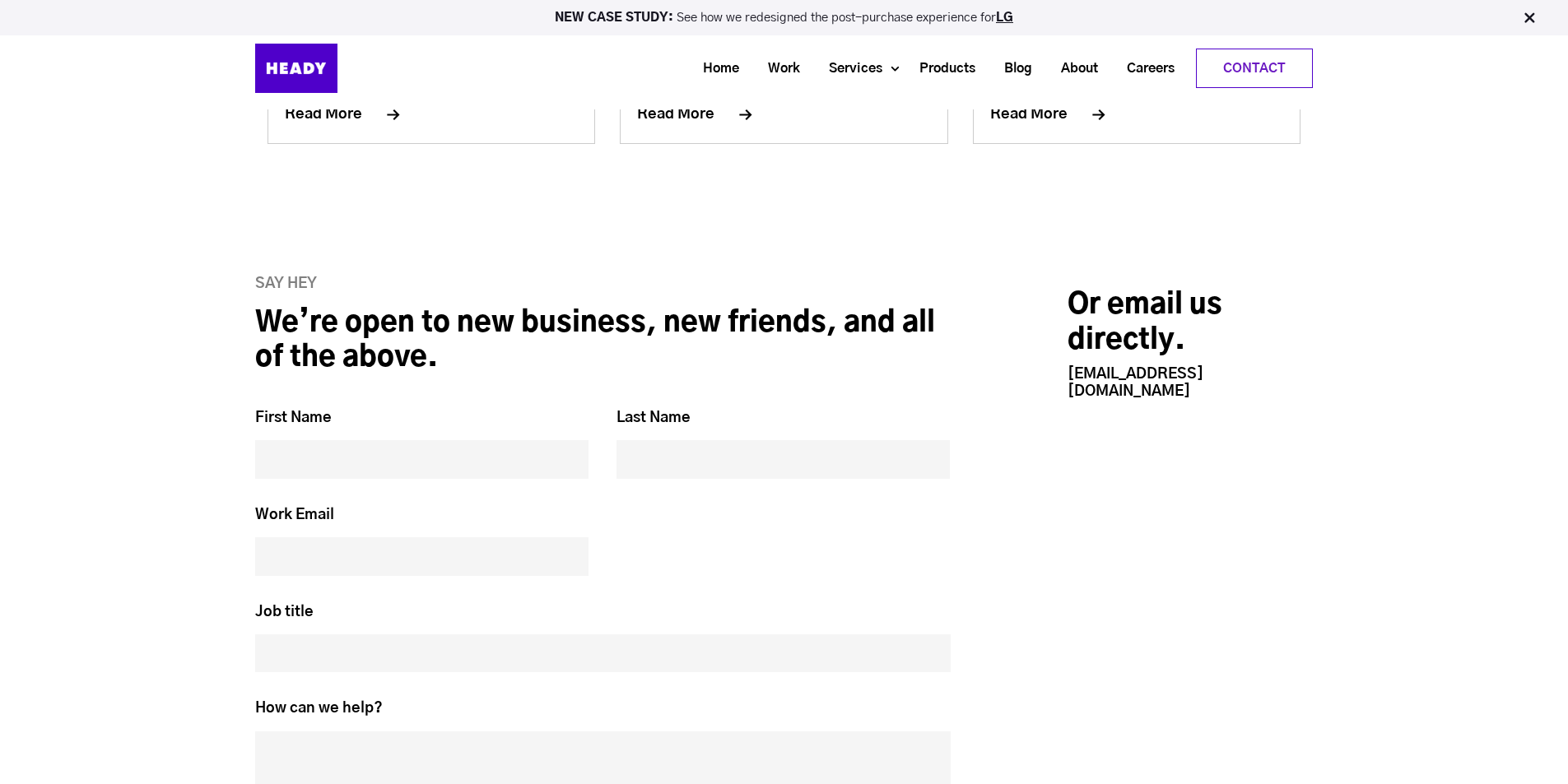
scroll to position [6580, 0]
